Goal: Task Accomplishment & Management: Manage account settings

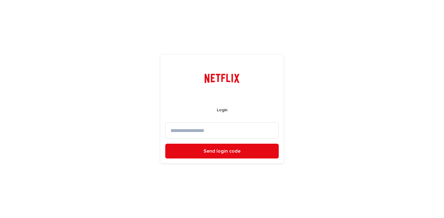
click at [205, 128] on input at bounding box center [221, 130] width 113 height 16
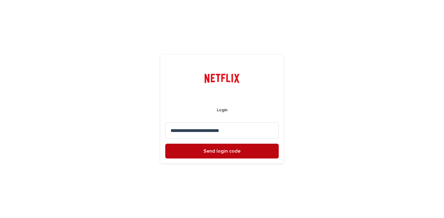
type input "**********"
click at [208, 148] on button "Send login code" at bounding box center [221, 151] width 113 height 15
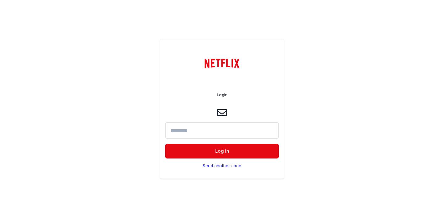
click at [212, 125] on input at bounding box center [221, 130] width 113 height 16
click at [228, 127] on input at bounding box center [221, 130] width 113 height 16
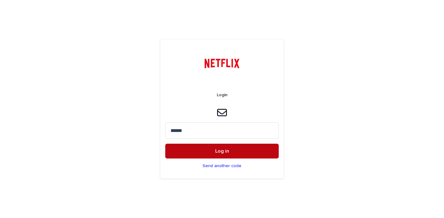
type input "******"
click at [224, 153] on span "Log in" at bounding box center [222, 150] width 14 height 5
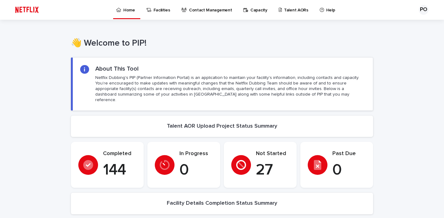
click at [284, 11] on p "Talent AORs" at bounding box center [296, 6] width 24 height 13
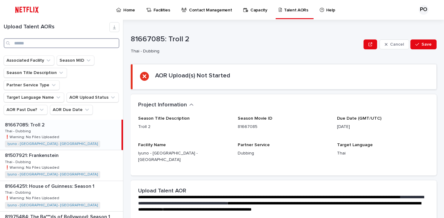
click at [52, 43] on input "Search" at bounding box center [62, 43] width 116 height 10
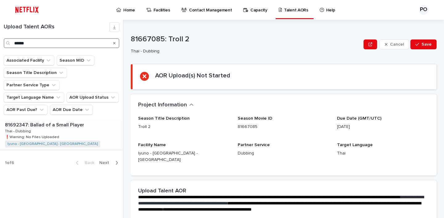
type input "******"
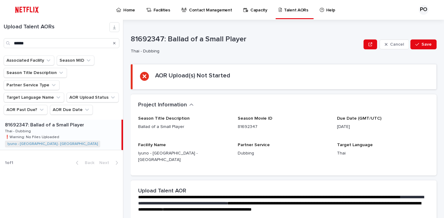
scroll to position [151, 0]
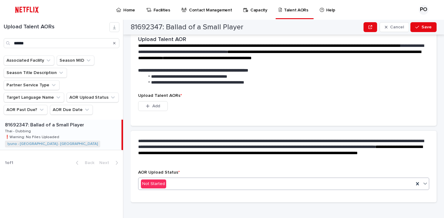
click at [207, 179] on div "Not Started" at bounding box center [275, 184] width 275 height 10
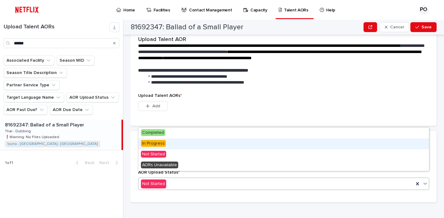
click at [181, 143] on div "In Progress" at bounding box center [283, 143] width 290 height 11
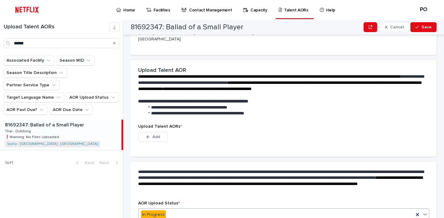
scroll to position [87, 0]
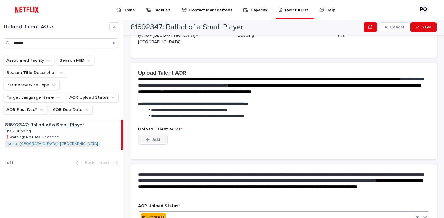
click at [165, 136] on button "Add" at bounding box center [153, 140] width 30 height 10
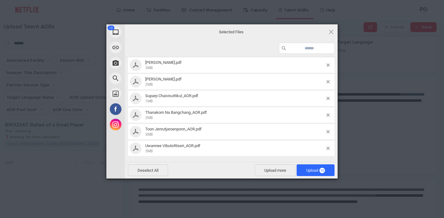
scroll to position [0, 0]
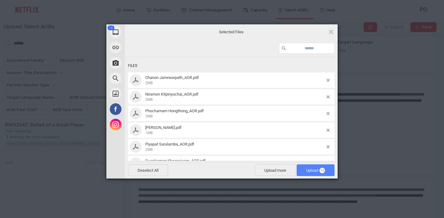
click at [315, 167] on span "Upload 12" at bounding box center [315, 170] width 38 height 12
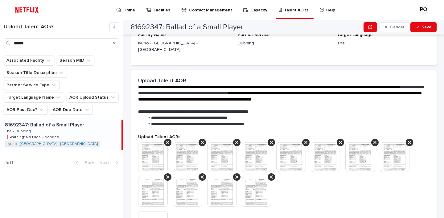
scroll to position [245, 0]
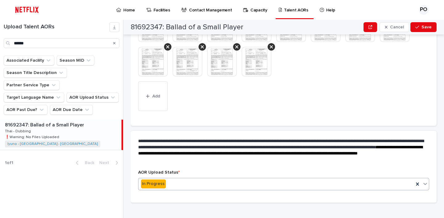
click at [270, 179] on div "In Progress" at bounding box center [275, 184] width 275 height 10
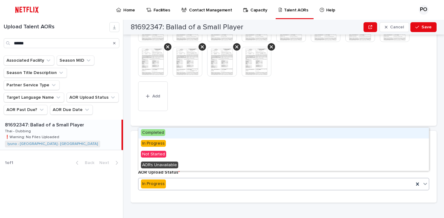
click at [197, 132] on div "Completed" at bounding box center [283, 133] width 290 height 11
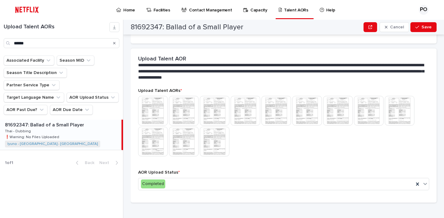
scroll to position [0, 0]
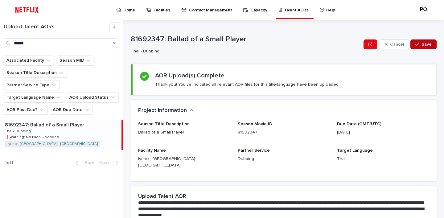
click at [421, 43] on div "button" at bounding box center [418, 44] width 6 height 4
